Goal: Task Accomplishment & Management: Manage account settings

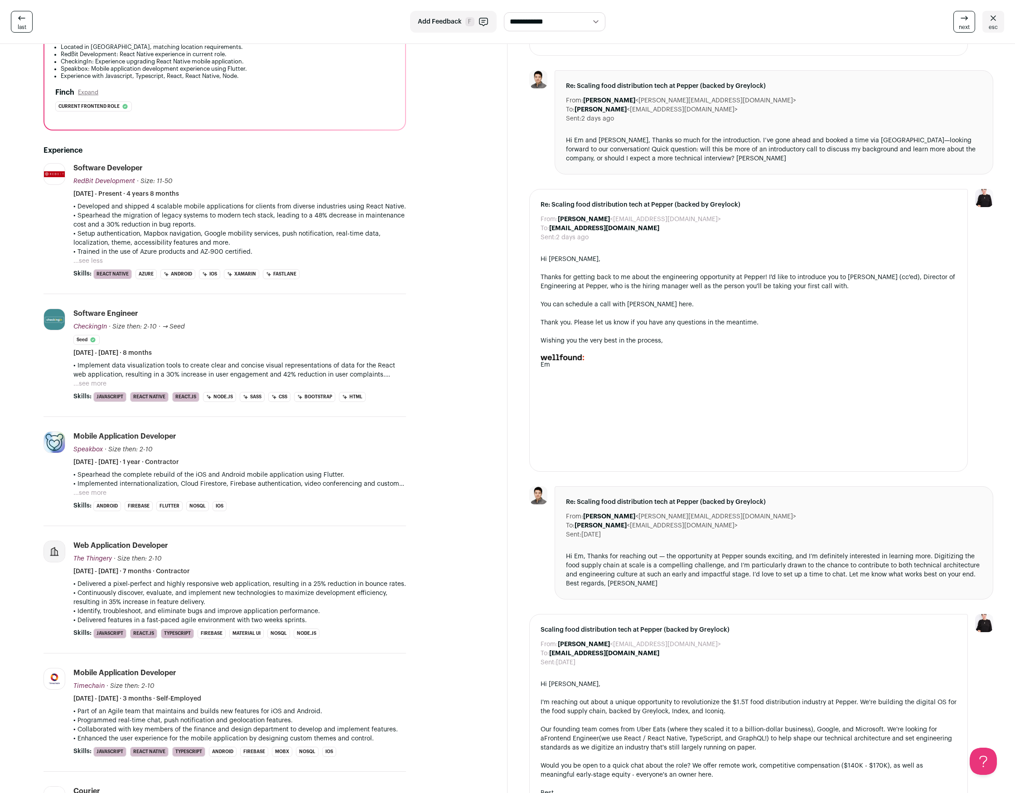
click at [22, 24] on span "last" at bounding box center [22, 27] width 9 height 7
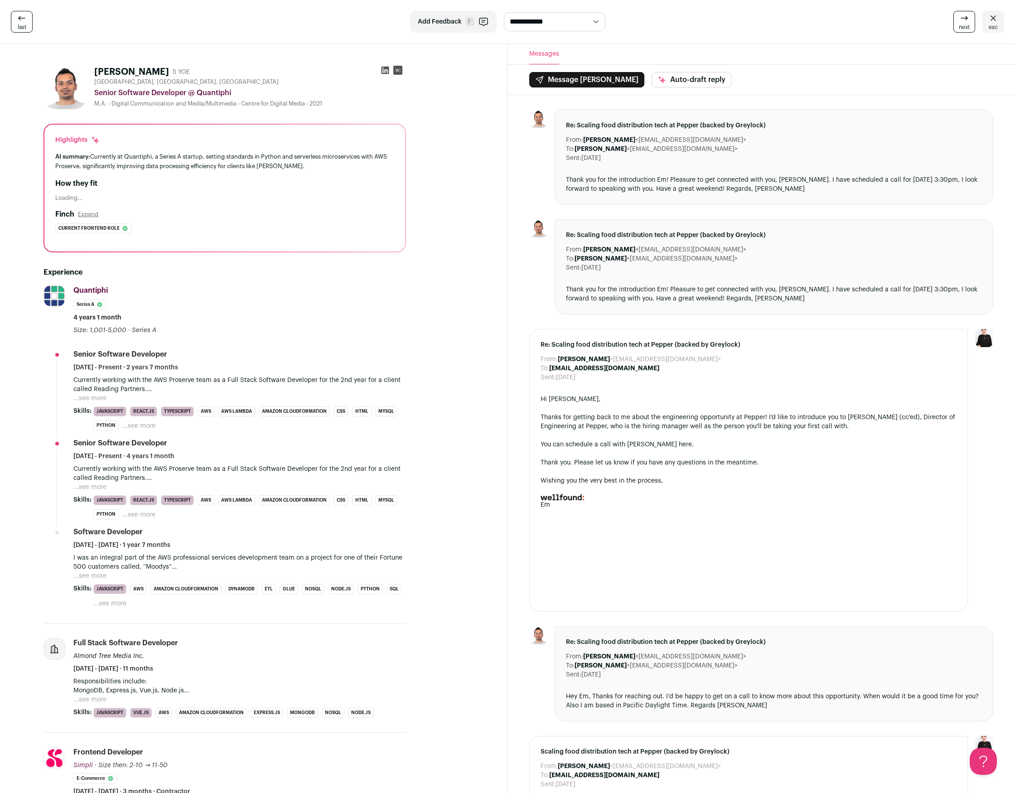
click at [995, 21] on icon at bounding box center [993, 18] width 11 height 11
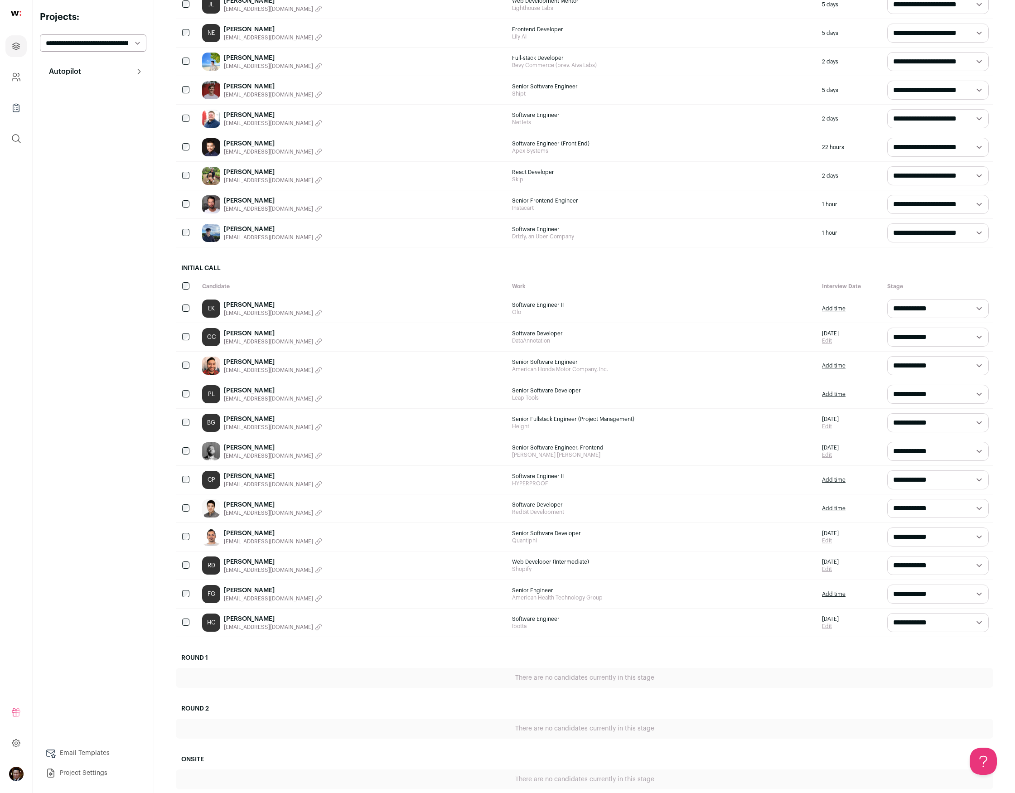
scroll to position [441, 0]
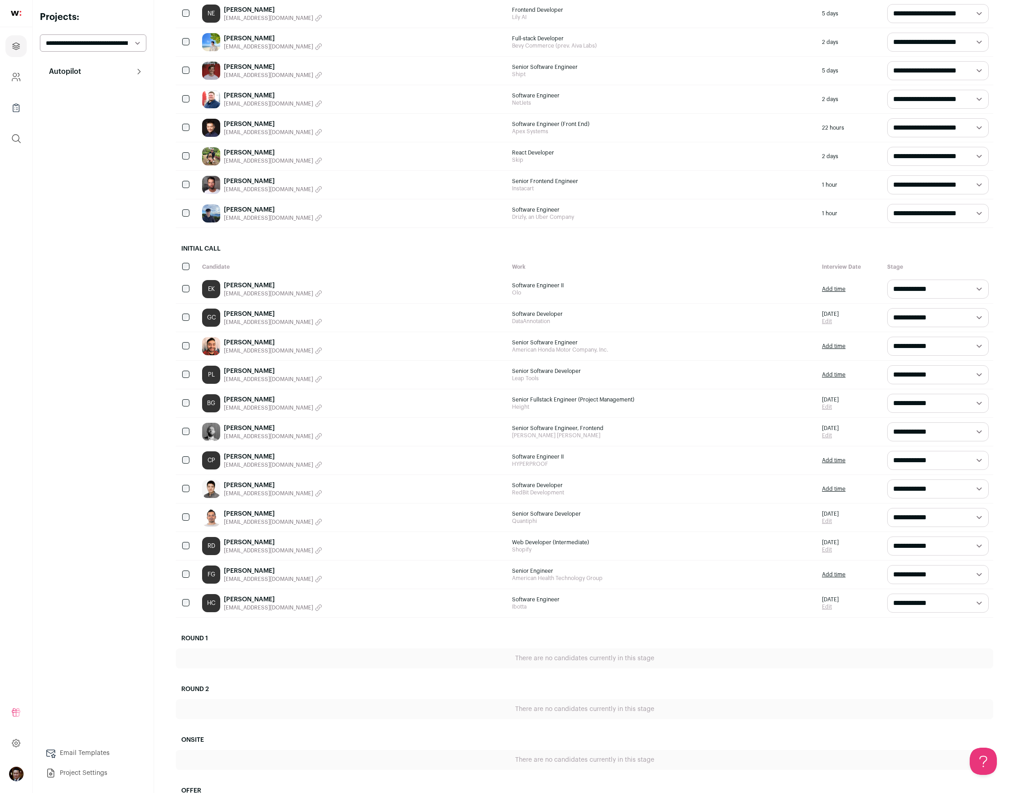
click at [93, 522] on div "Autopilot Autopilot Interested Shortlist Interview Pipeline 30 Analytics Email …" at bounding box center [93, 423] width 107 height 720
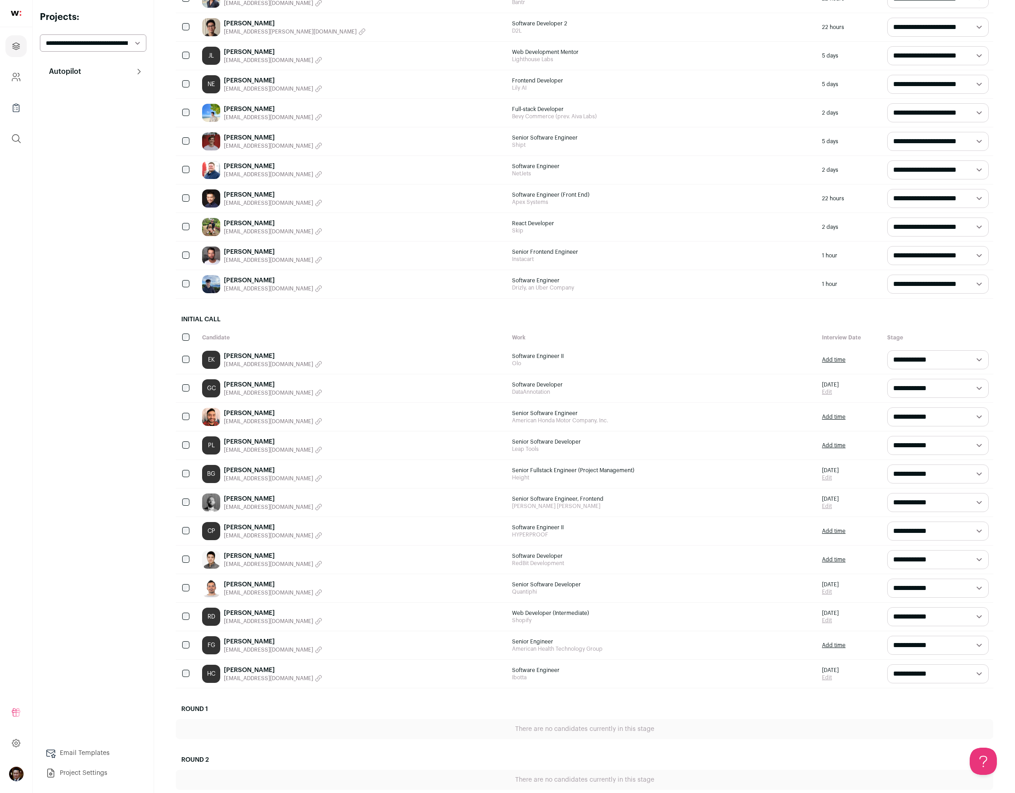
scroll to position [413, 0]
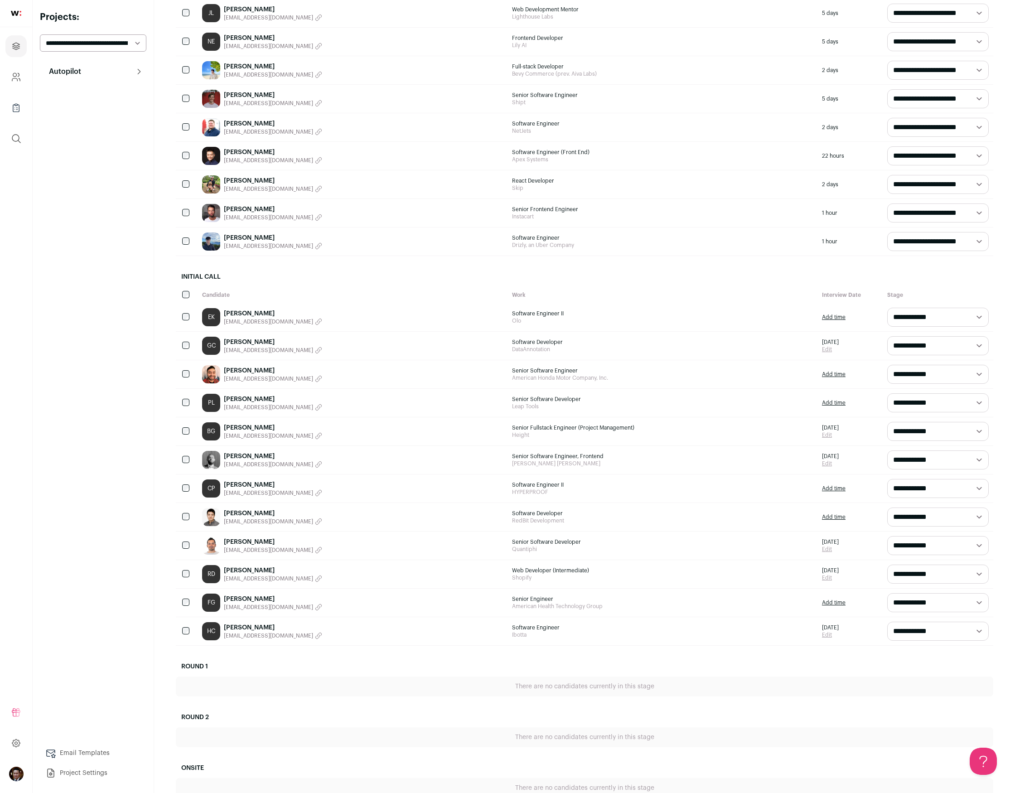
click at [253, 571] on link "[PERSON_NAME]" at bounding box center [273, 570] width 98 height 9
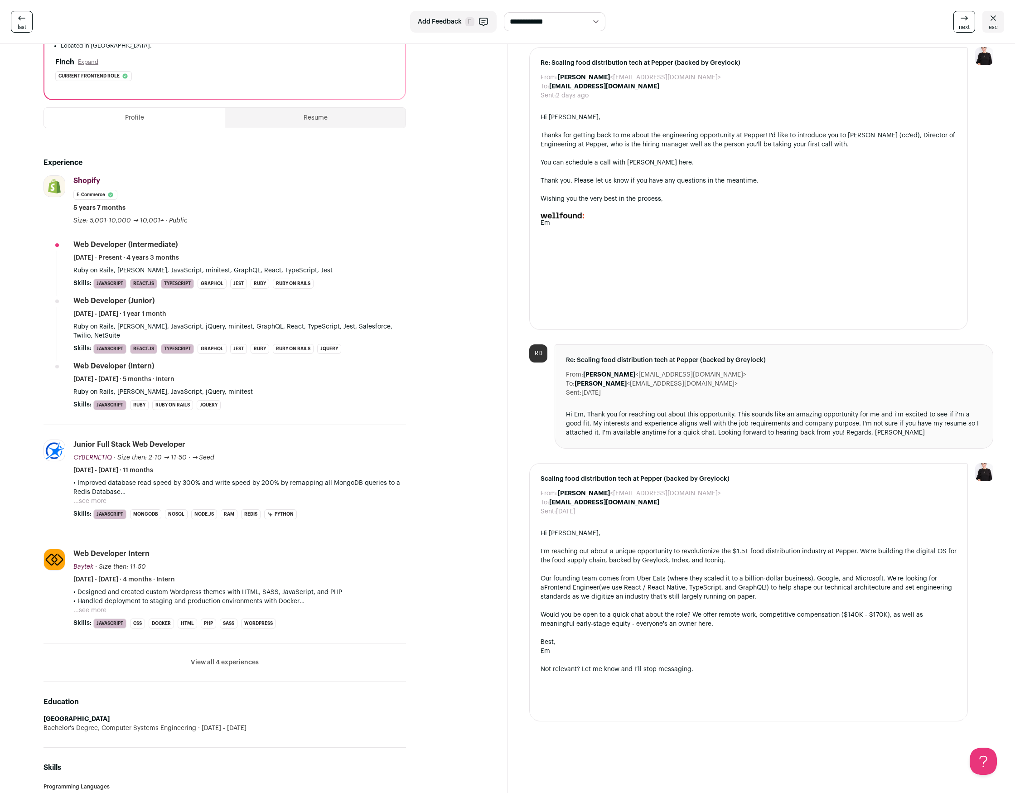
scroll to position [251, 0]
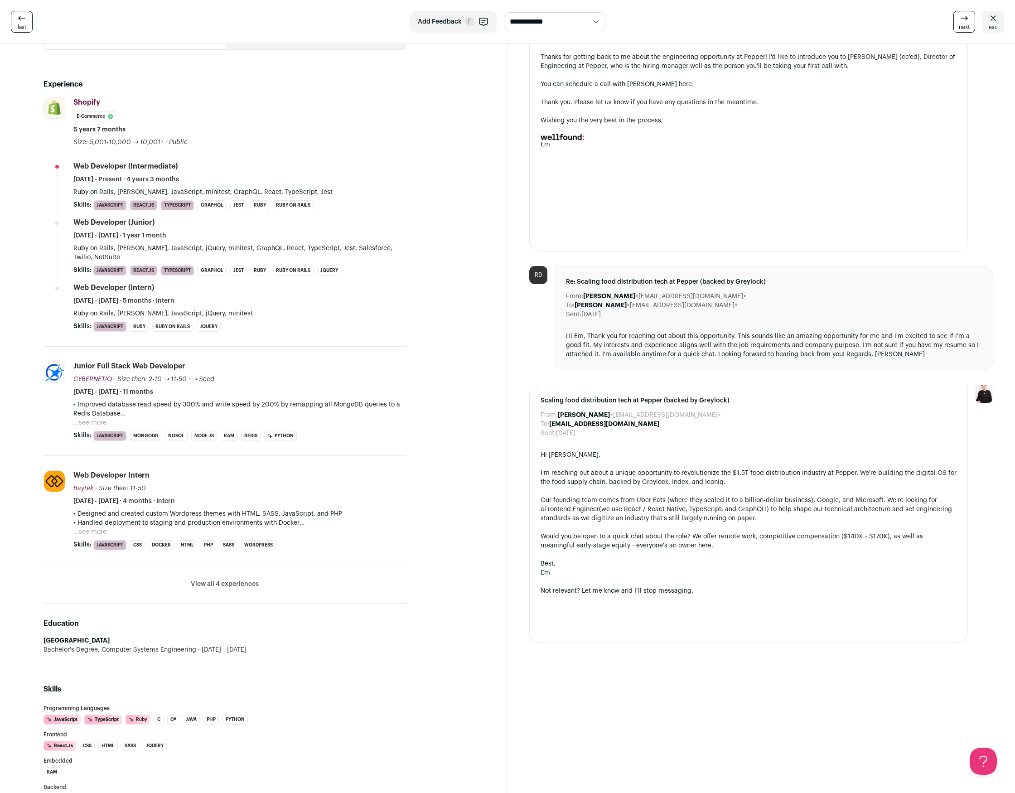
click at [993, 20] on icon at bounding box center [993, 18] width 11 height 11
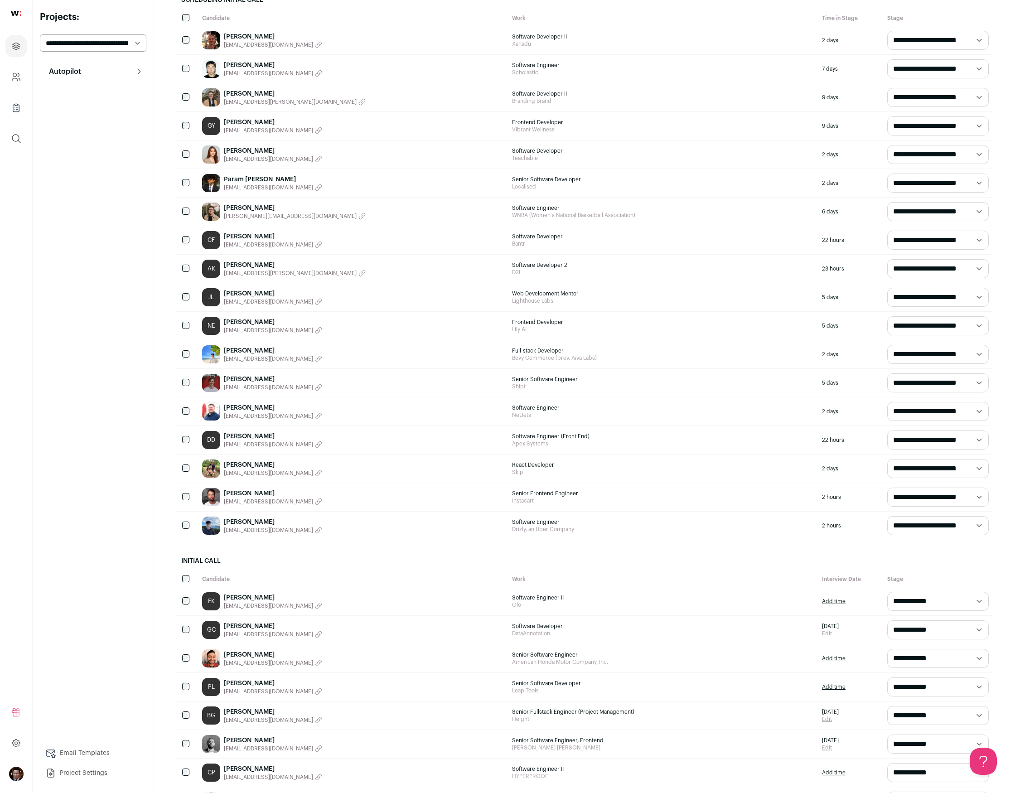
scroll to position [29, 0]
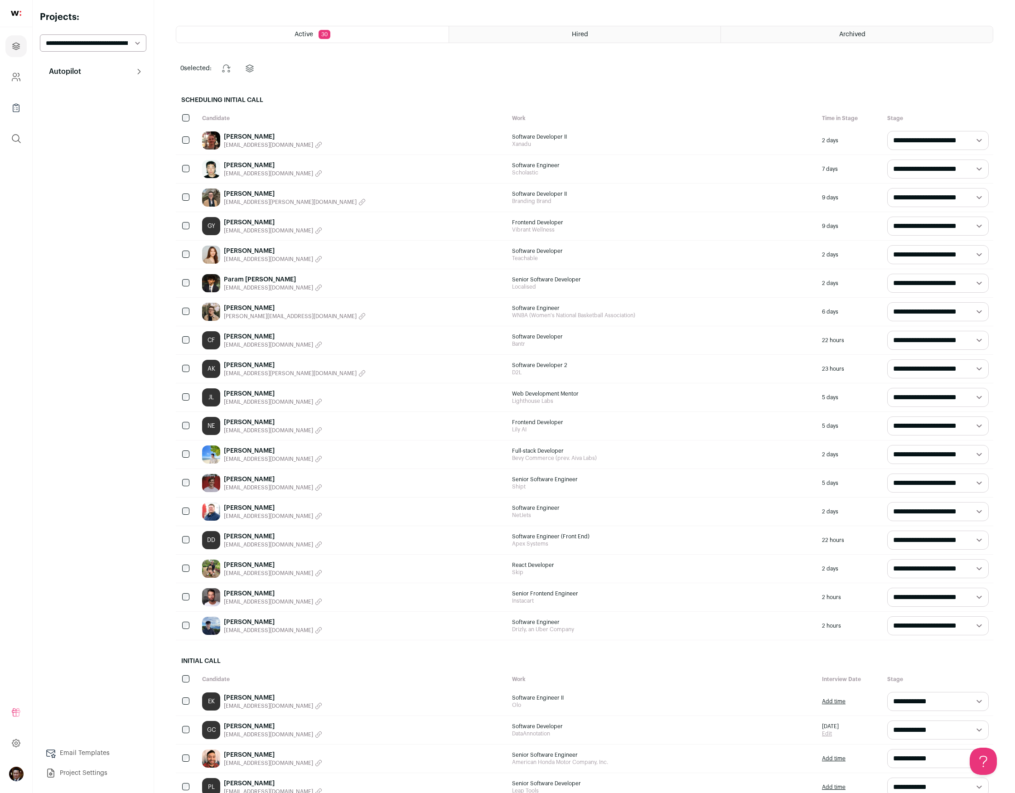
click at [244, 566] on link "[PERSON_NAME]" at bounding box center [273, 565] width 98 height 9
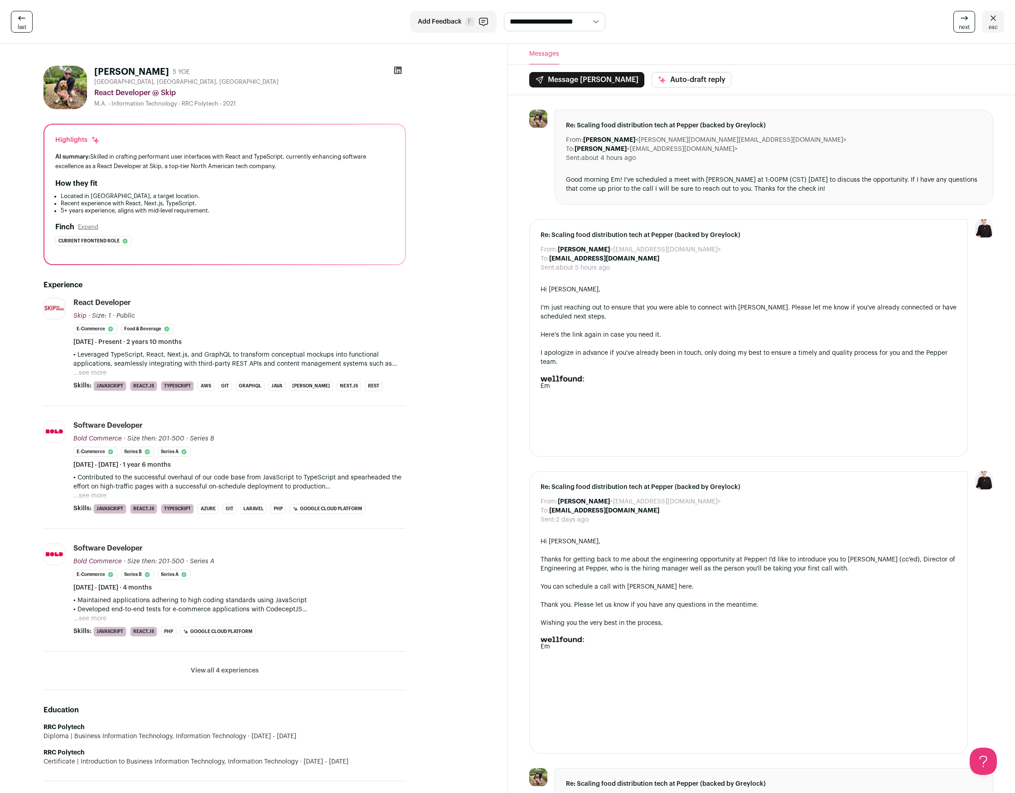
click at [228, 671] on button "View all 4 experiences" at bounding box center [225, 670] width 68 height 9
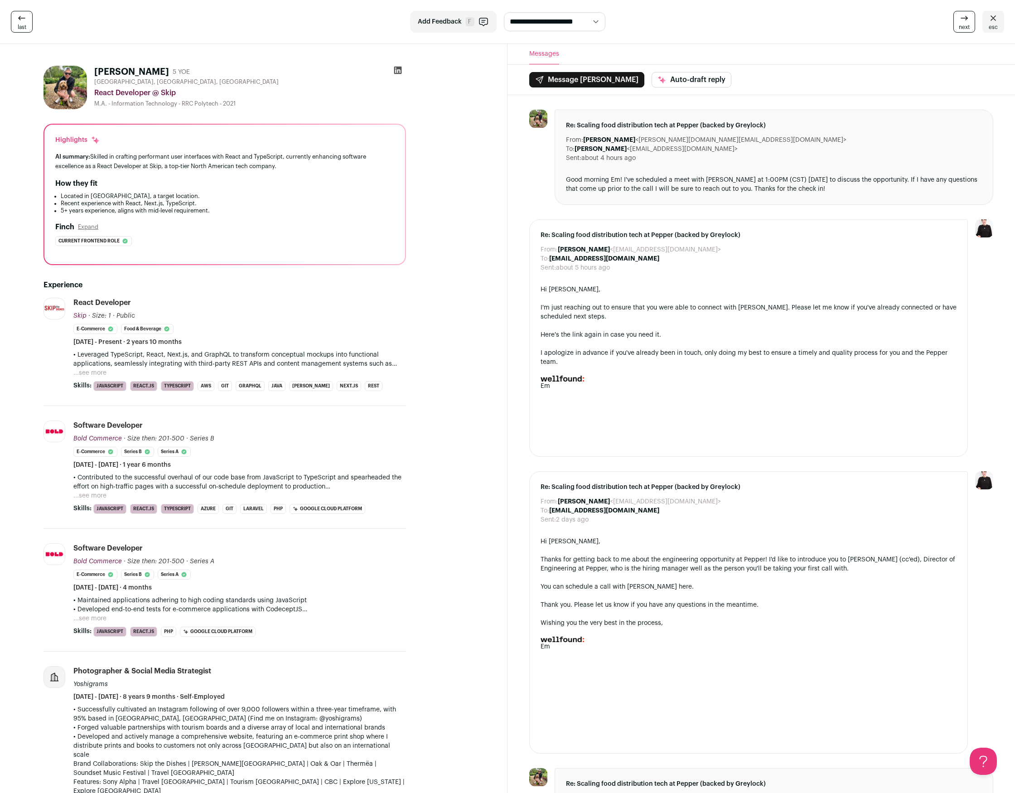
scroll to position [245, 0]
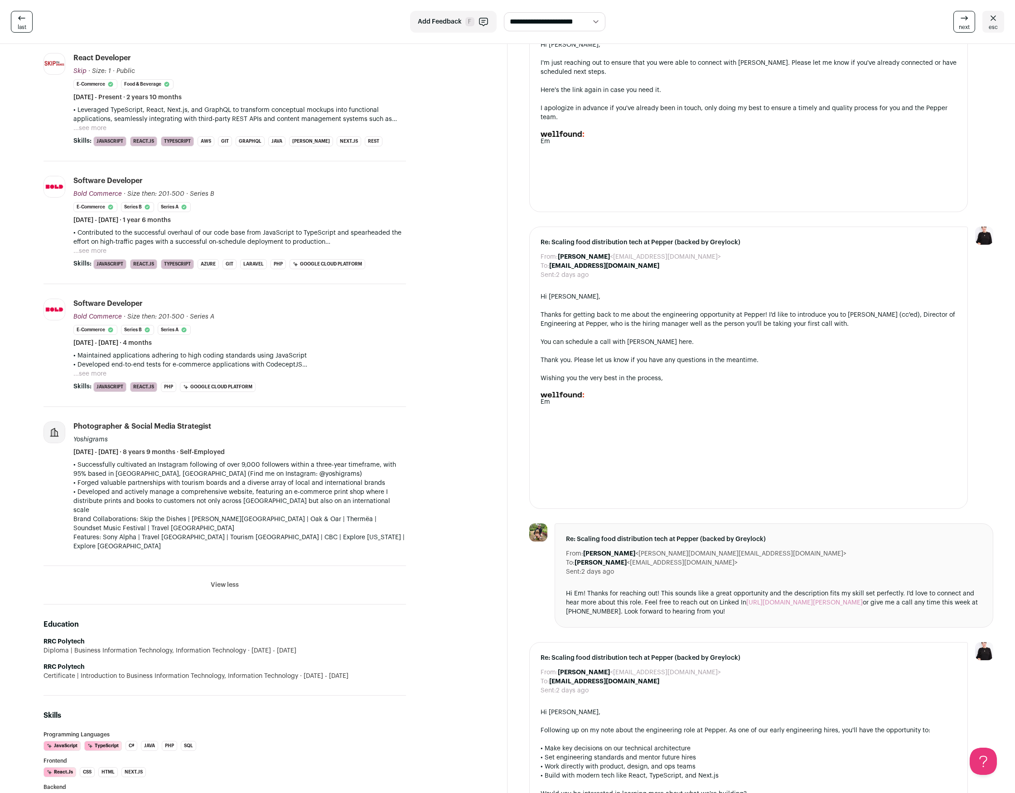
click at [93, 126] on button "...see more" at bounding box center [89, 128] width 33 height 9
